Goal: Information Seeking & Learning: Learn about a topic

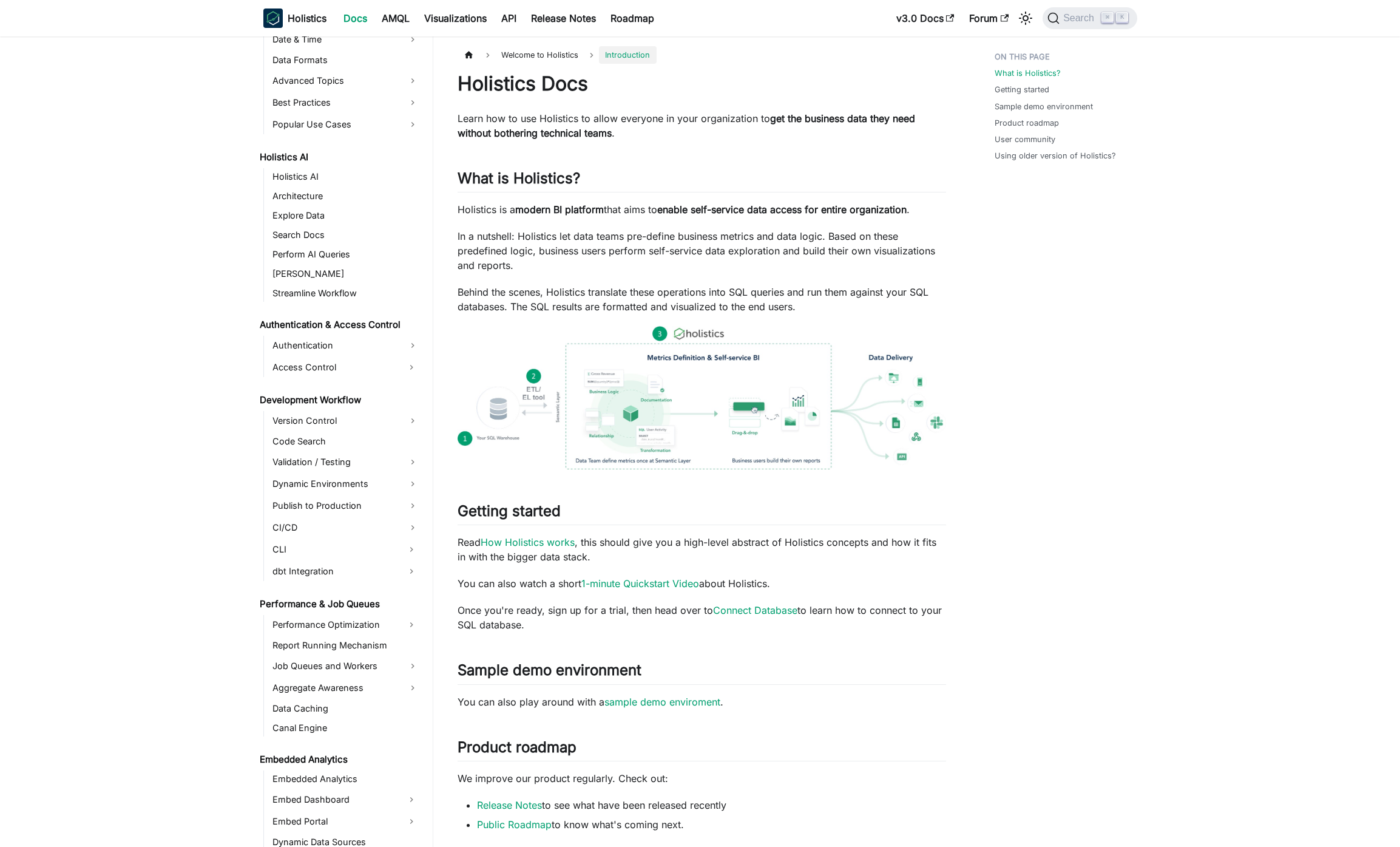
scroll to position [562, 0]
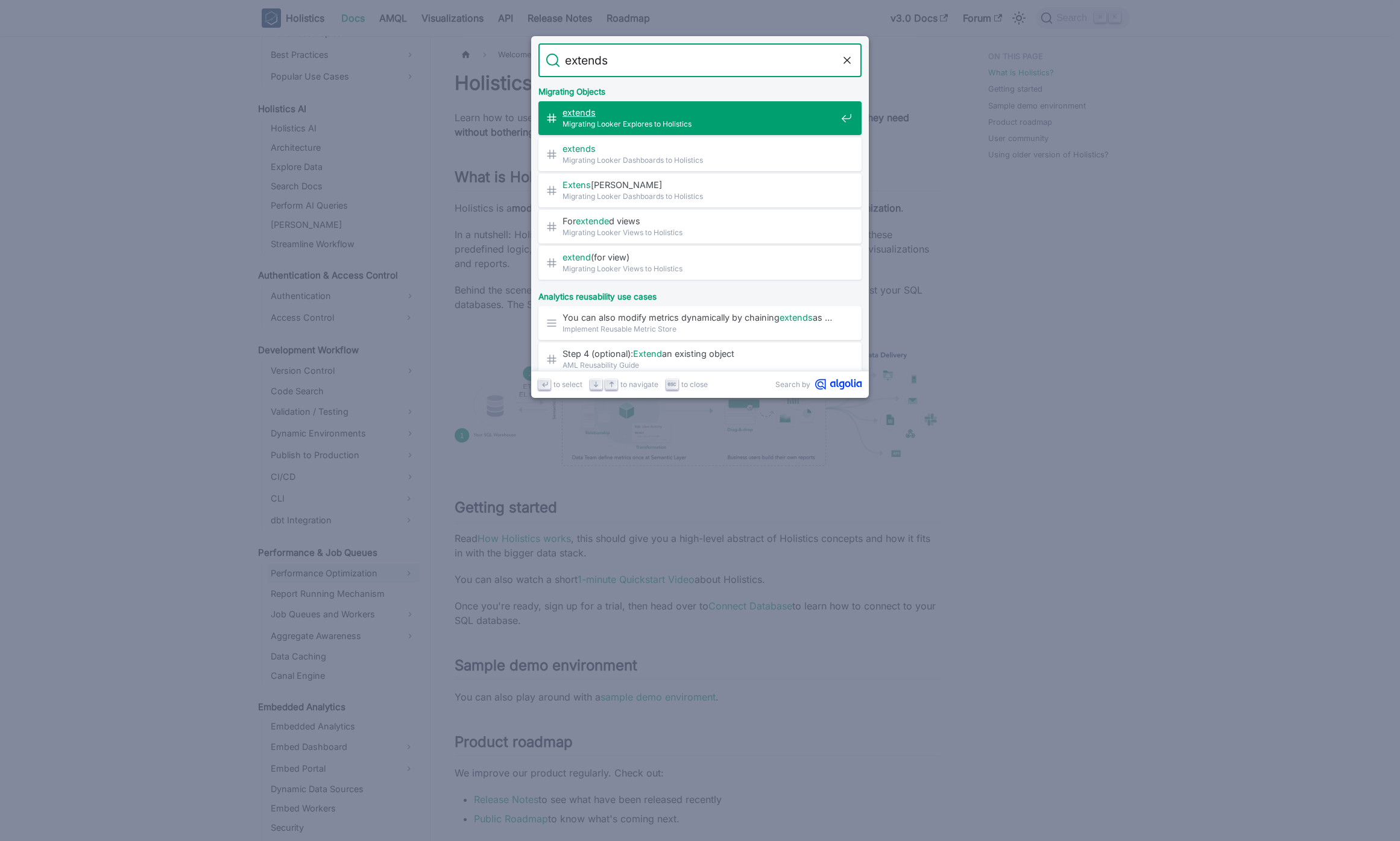
type input "extend"
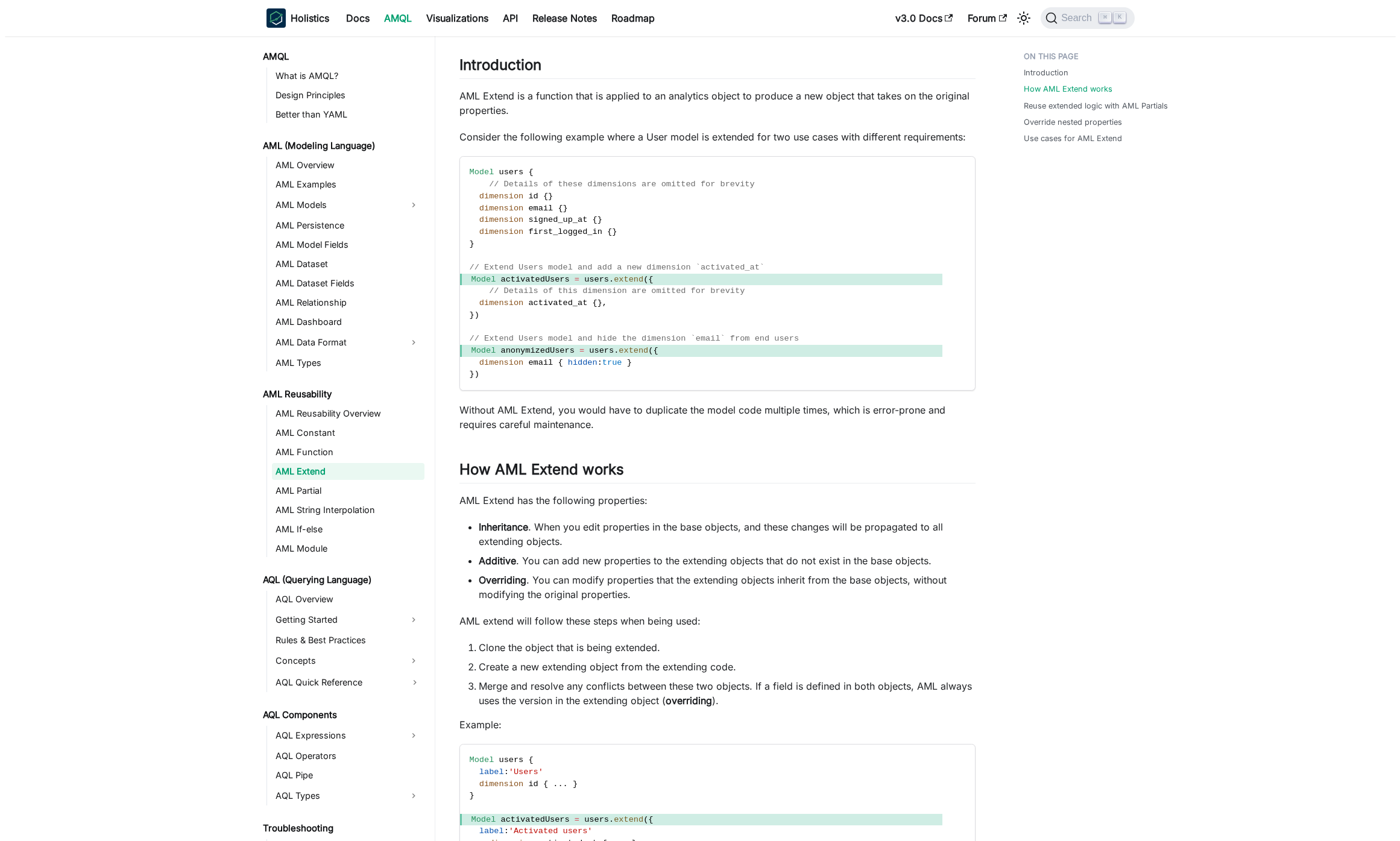
scroll to position [220, 0]
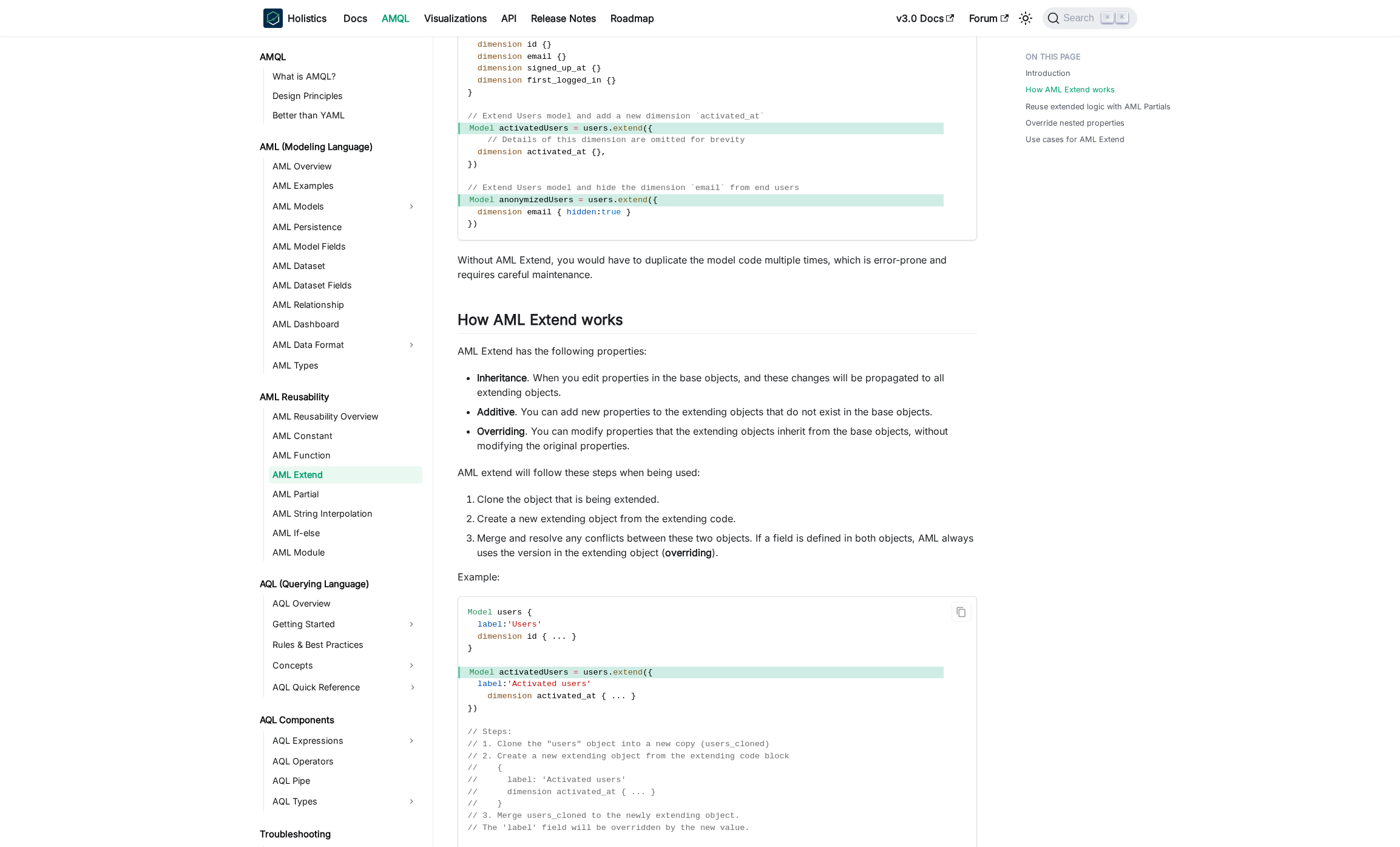
click at [735, 626] on code "Model users { label : 'Users' dimension id { . . . } } Model activatedUsers = u…" at bounding box center [701, 768] width 486 height 343
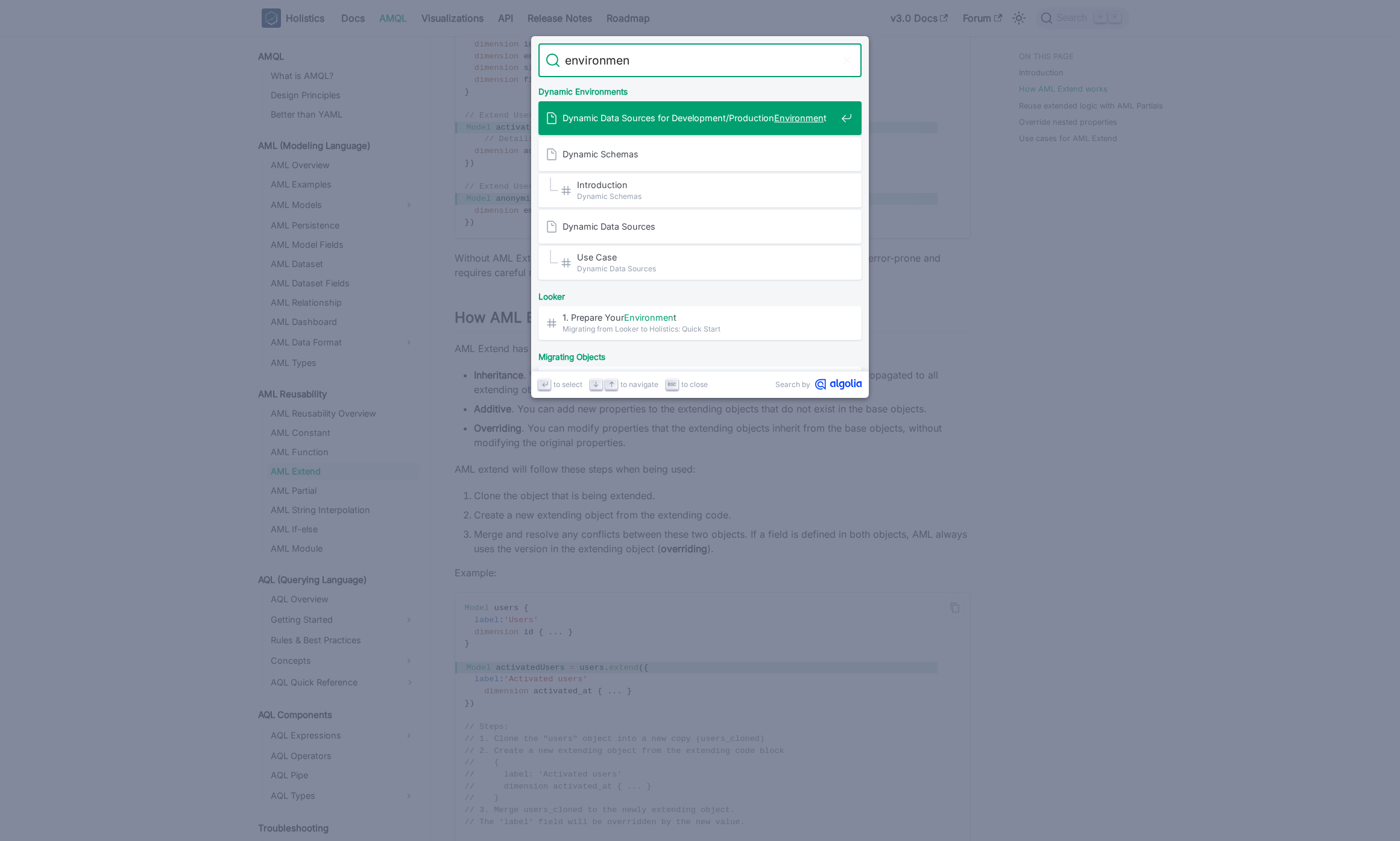
type input "environment"
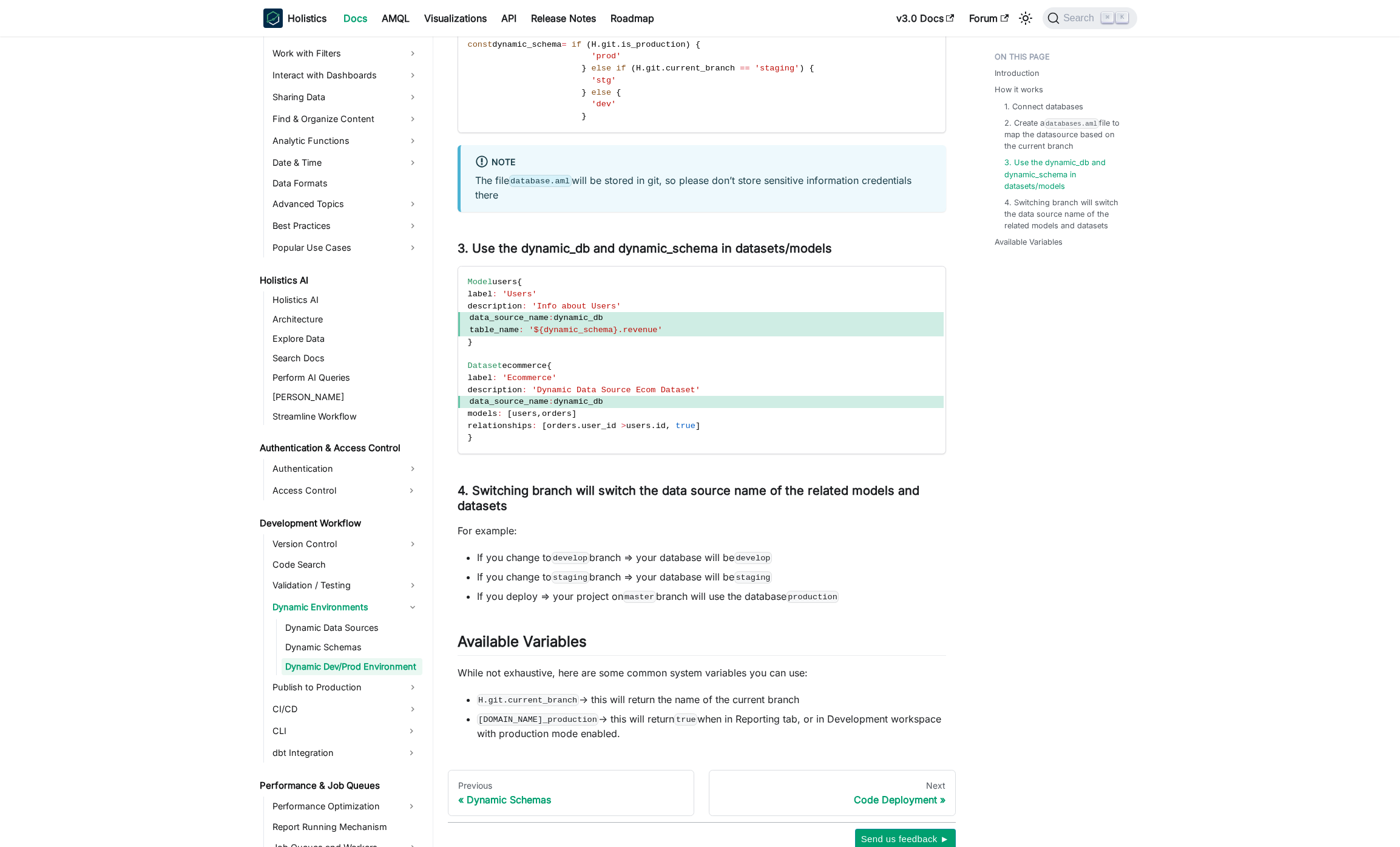
scroll to position [1319, 0]
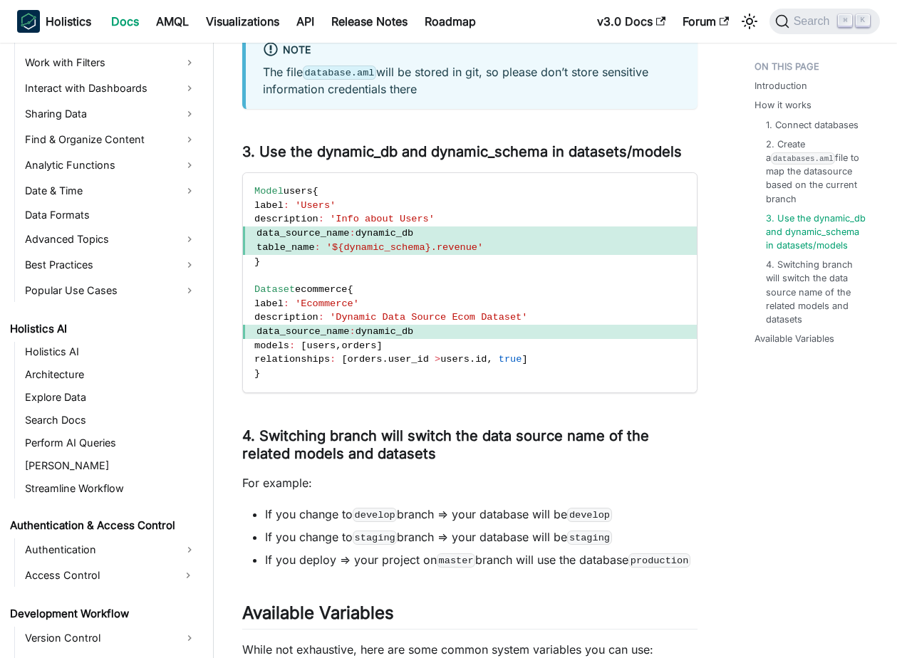
scroll to position [459, 0]
click at [628, 316] on code "Model users { label : 'Users' description : 'Info about Users' data_source_name…" at bounding box center [470, 282] width 454 height 219
